Goal: Transaction & Acquisition: Purchase product/service

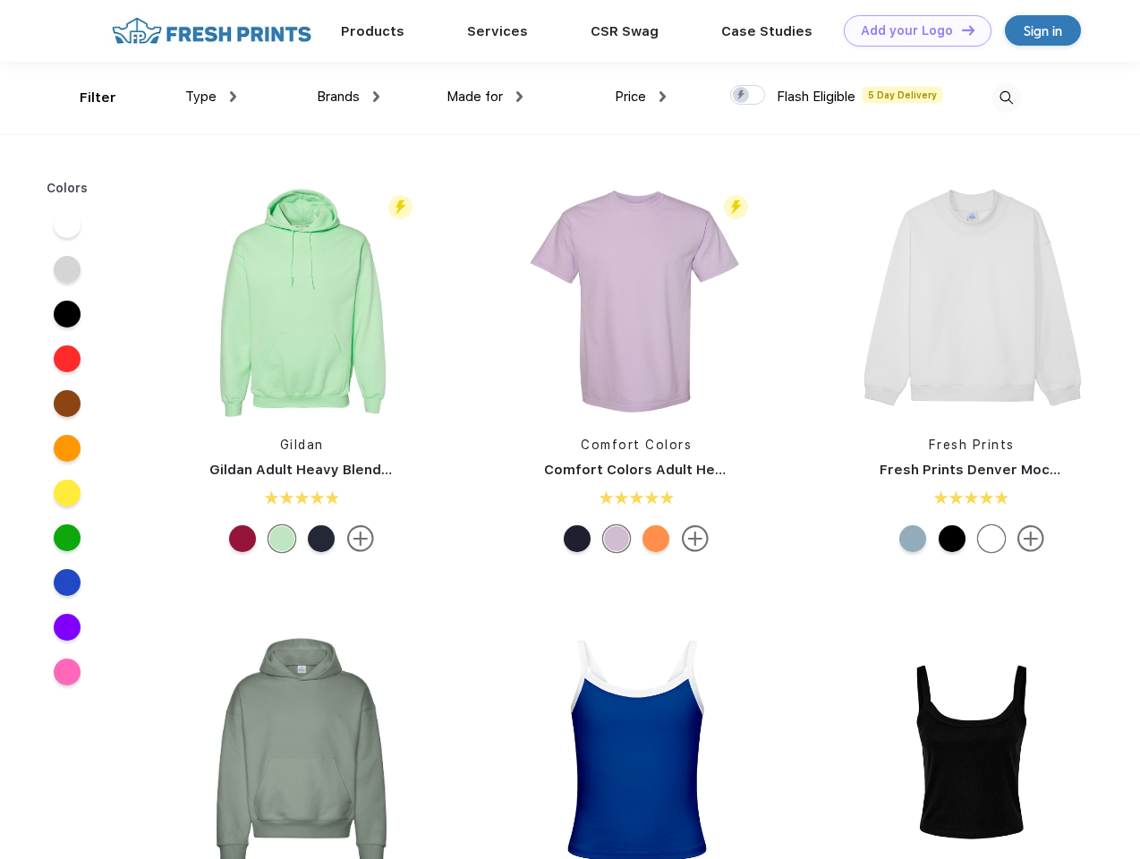
scroll to position [1, 0]
click at [911, 30] on link "Add your Logo Design Tool" at bounding box center [918, 30] width 148 height 31
click at [0, 0] on div "Design Tool" at bounding box center [0, 0] width 0 height 0
click at [960, 30] on link "Add your Logo Design Tool" at bounding box center [918, 30] width 148 height 31
click at [86, 98] on div "Filter" at bounding box center [98, 98] width 37 height 21
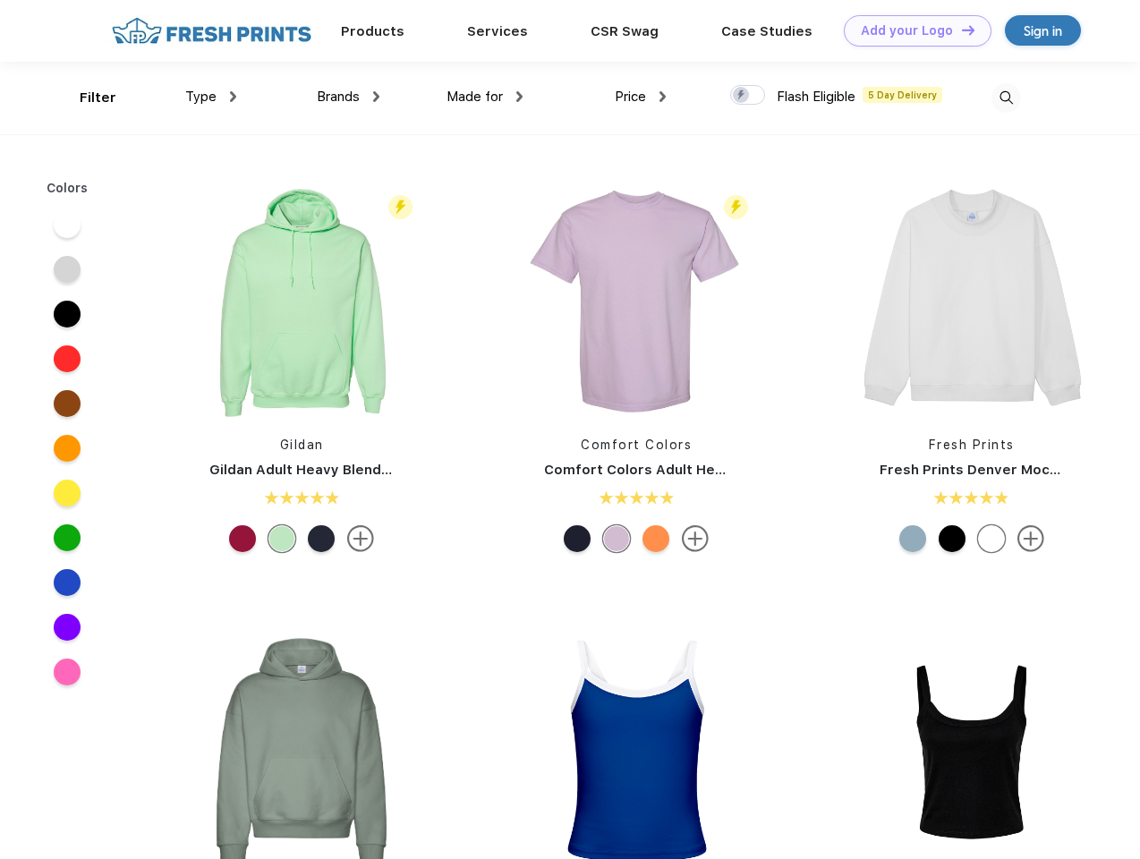
click at [211, 97] on span "Type" at bounding box center [200, 97] width 31 height 16
click at [348, 97] on span "Brands" at bounding box center [338, 97] width 43 height 16
click at [485, 97] on span "Made for" at bounding box center [474, 97] width 56 height 16
click at [641, 97] on span "Price" at bounding box center [630, 97] width 31 height 16
click at [748, 96] on div at bounding box center [747, 95] width 35 height 20
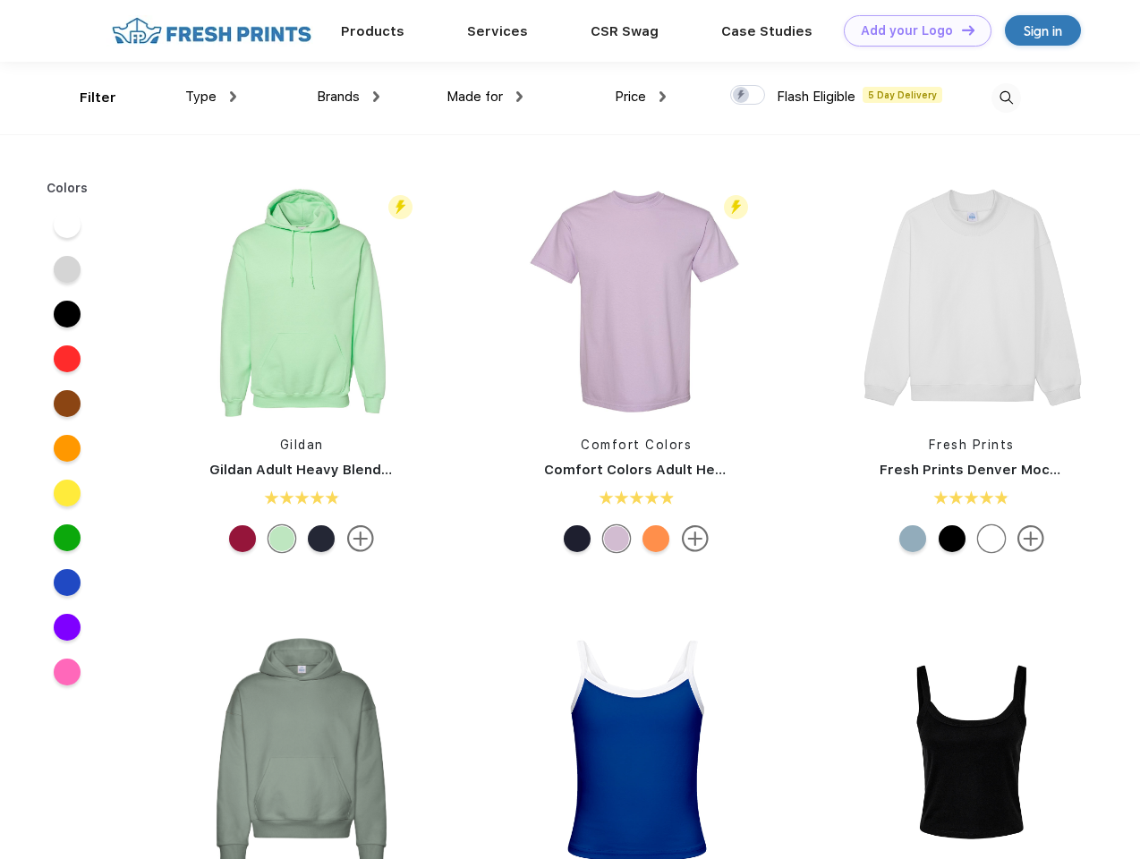
click at [742, 96] on input "checkbox" at bounding box center [736, 90] width 12 height 12
click at [1006, 98] on img at bounding box center [1006, 98] width 30 height 30
